Goal: Obtain resource: Obtain resource

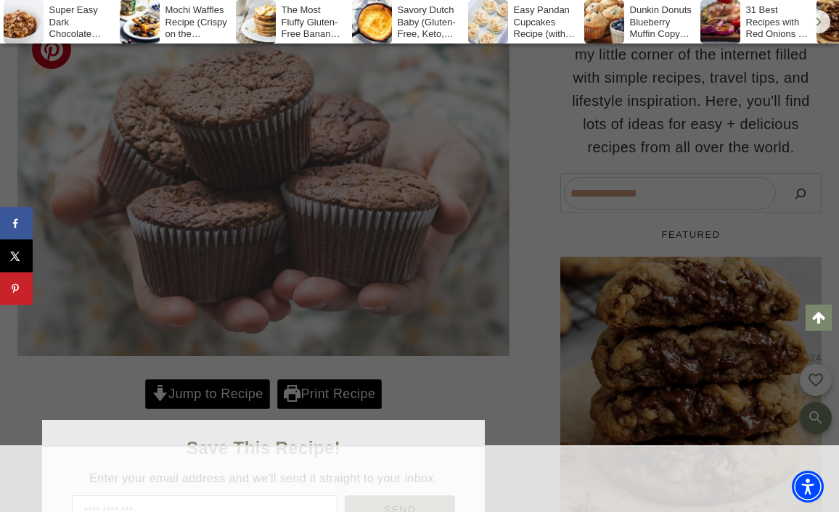
scroll to position [653, 0]
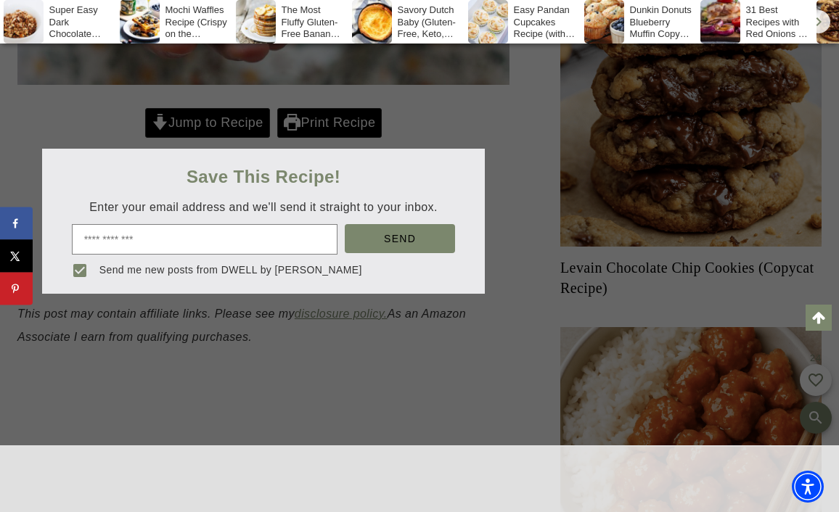
click at [213, 224] on input "email" at bounding box center [205, 239] width 266 height 30
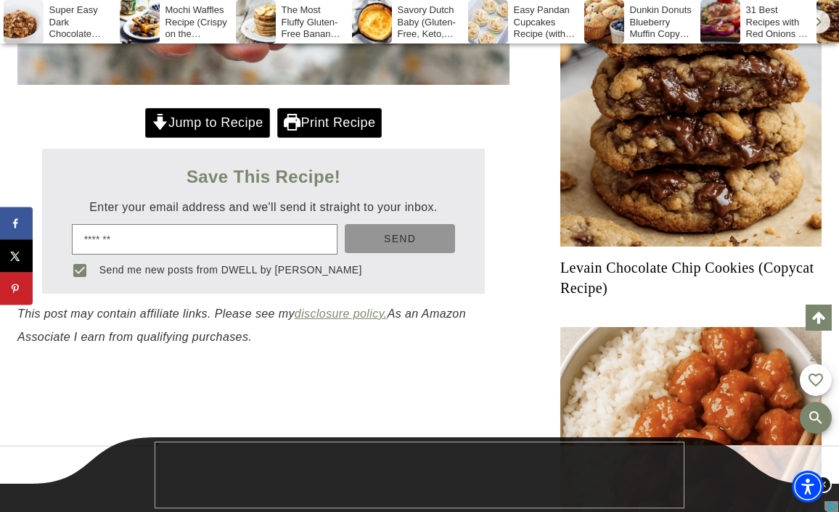
scroll to position [0, 0]
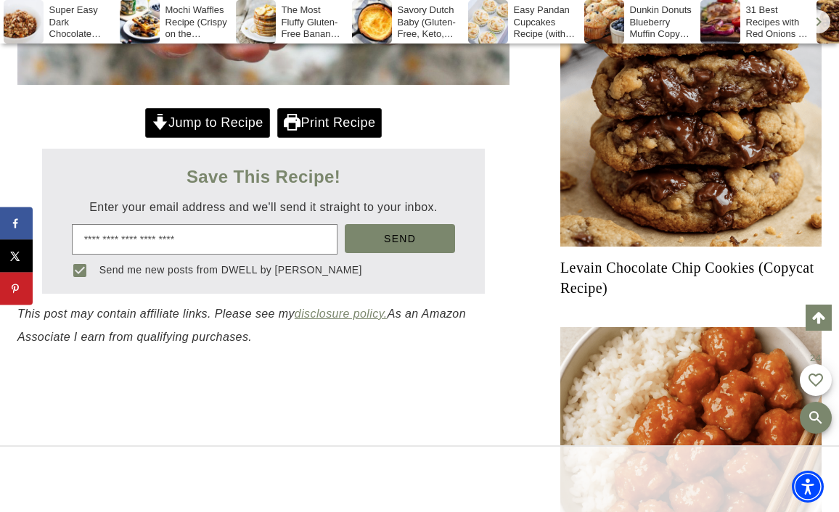
type input "**********"
click at [395, 233] on span "Send" at bounding box center [400, 239] width 32 height 12
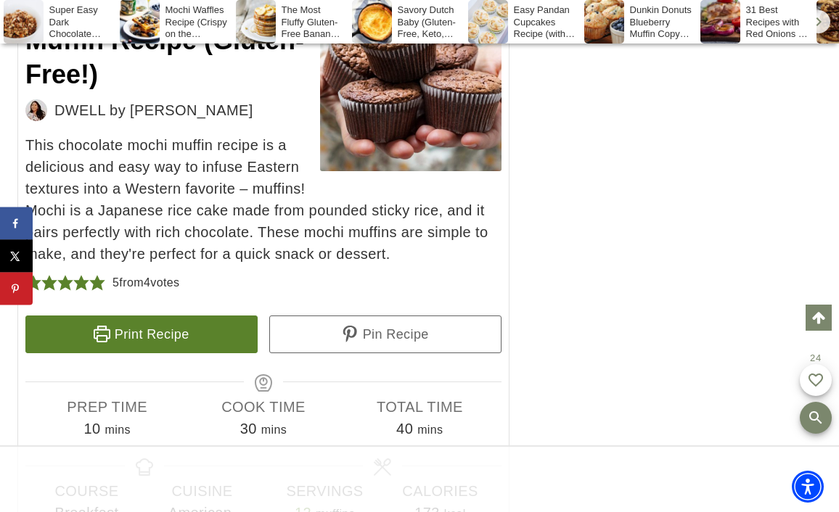
click at [223, 353] on link "Print Recipe" at bounding box center [141, 335] width 232 height 38
click at [816, 22] on soso-icon "Scroll right" at bounding box center [818, 21] width 17 height 17
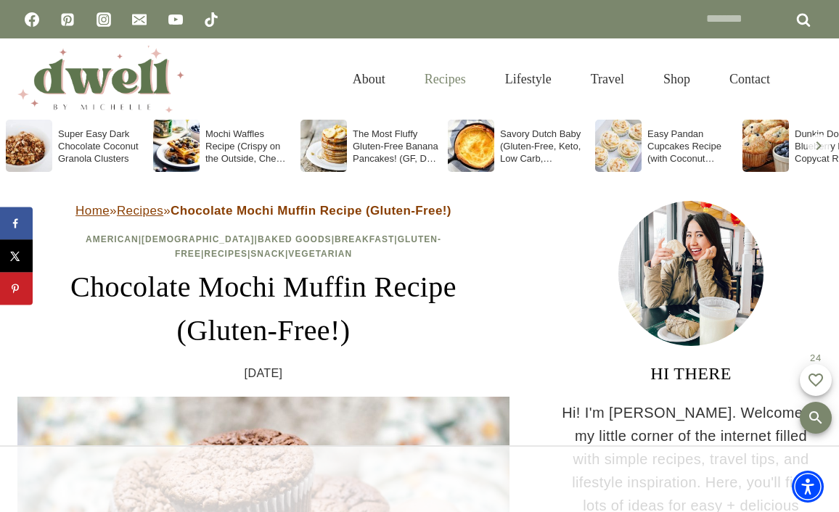
click at [455, 79] on link "Recipes" at bounding box center [445, 79] width 81 height 47
